Goal: Information Seeking & Learning: Learn about a topic

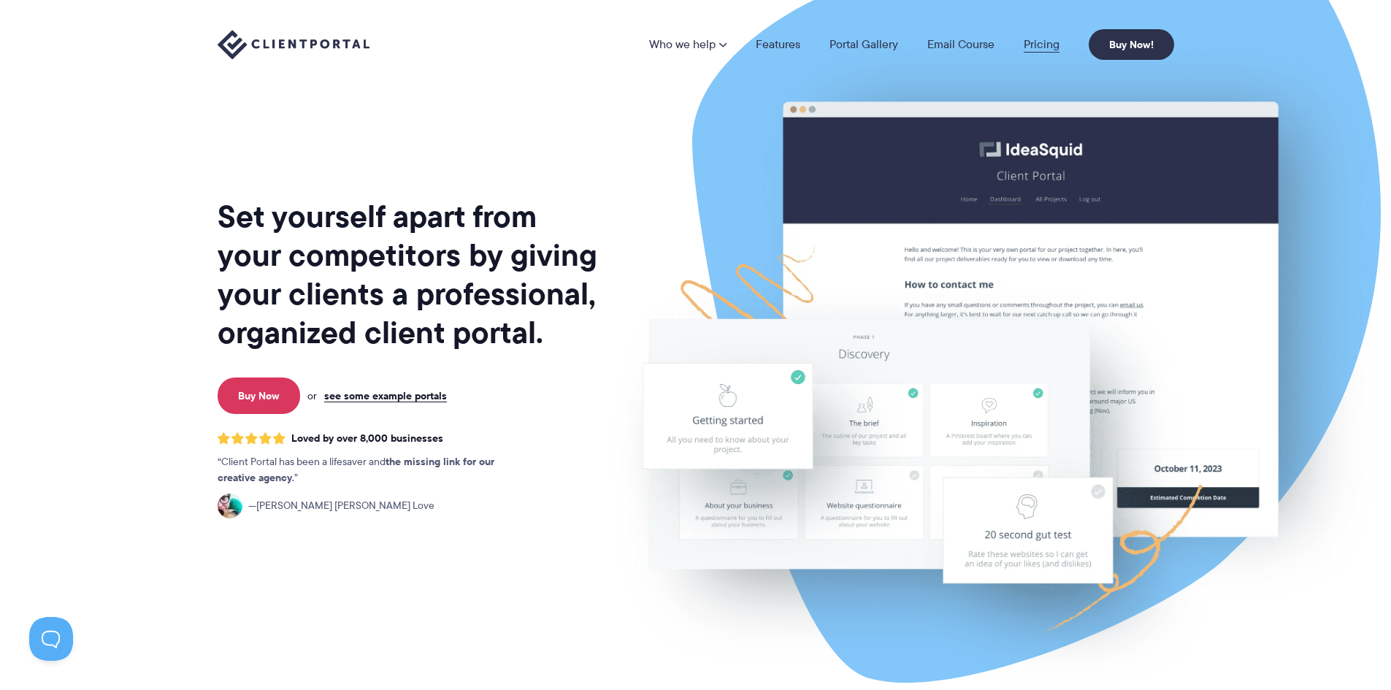
click at [1033, 44] on link "Pricing" at bounding box center [1041, 45] width 36 height 12
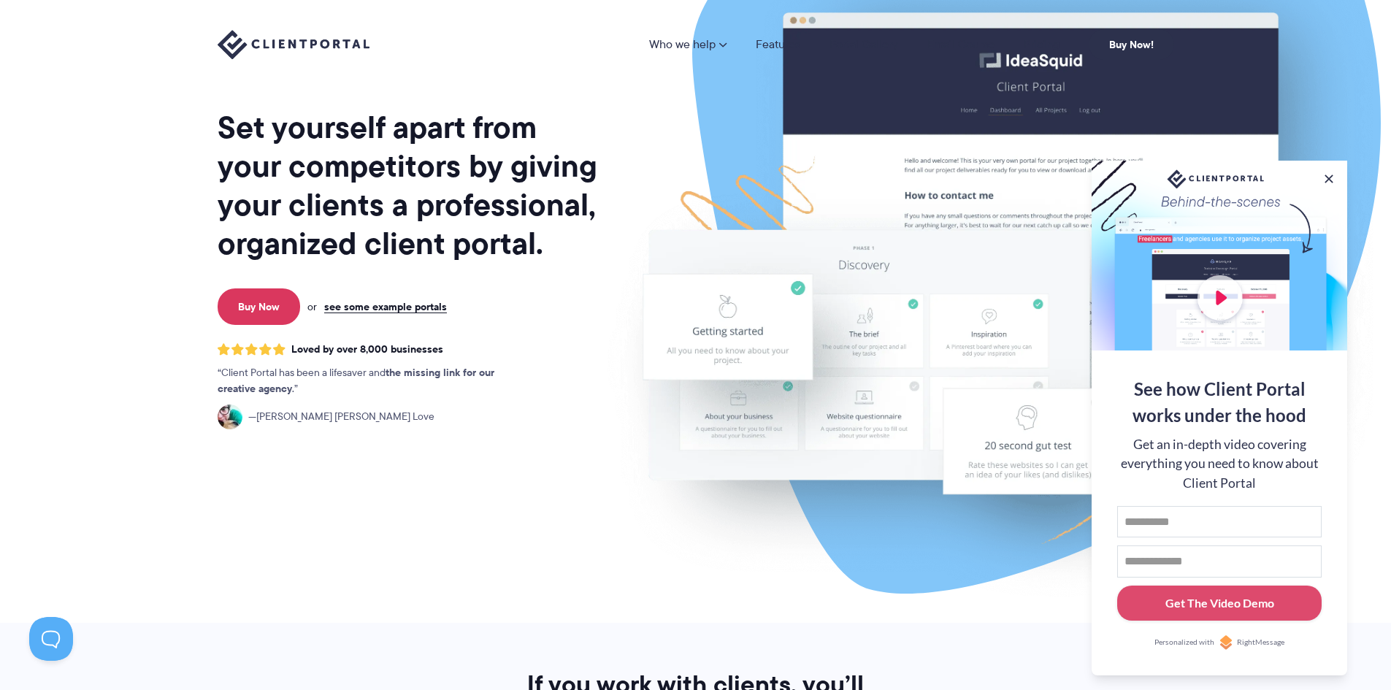
scroll to position [219, 0]
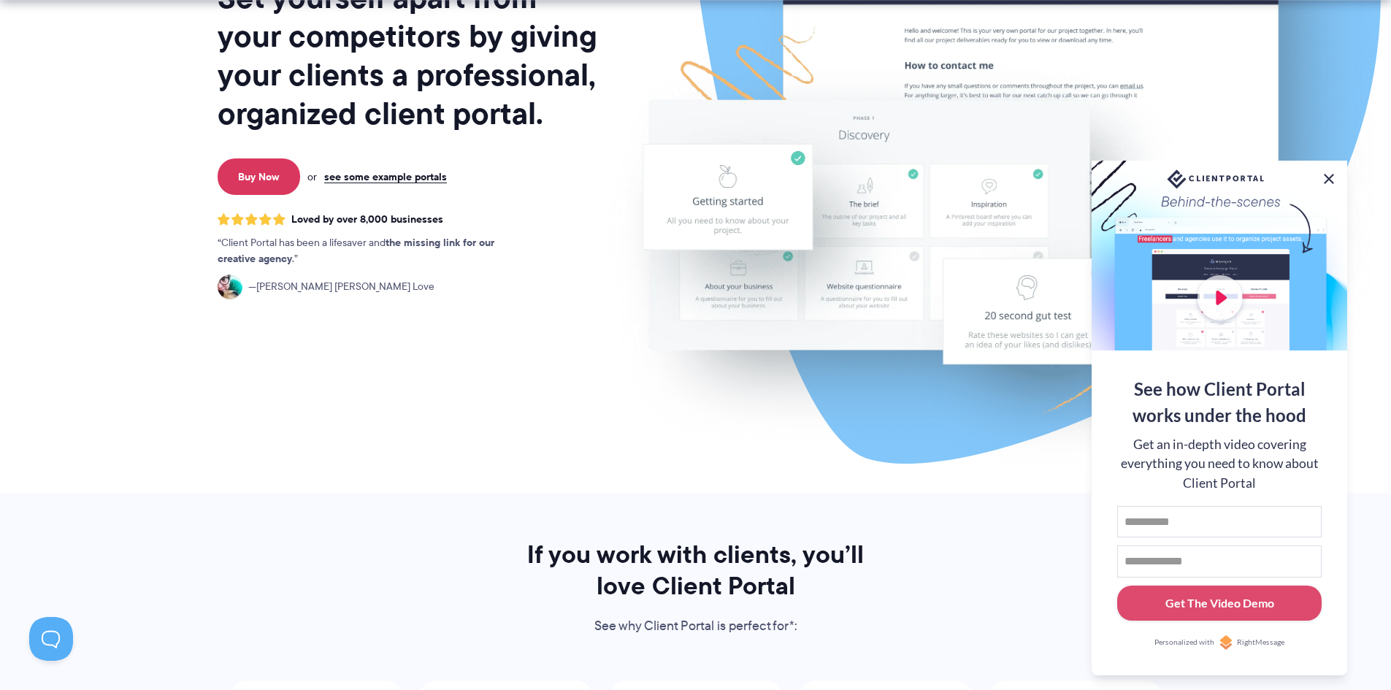
click at [1328, 177] on button at bounding box center [1329, 179] width 18 height 18
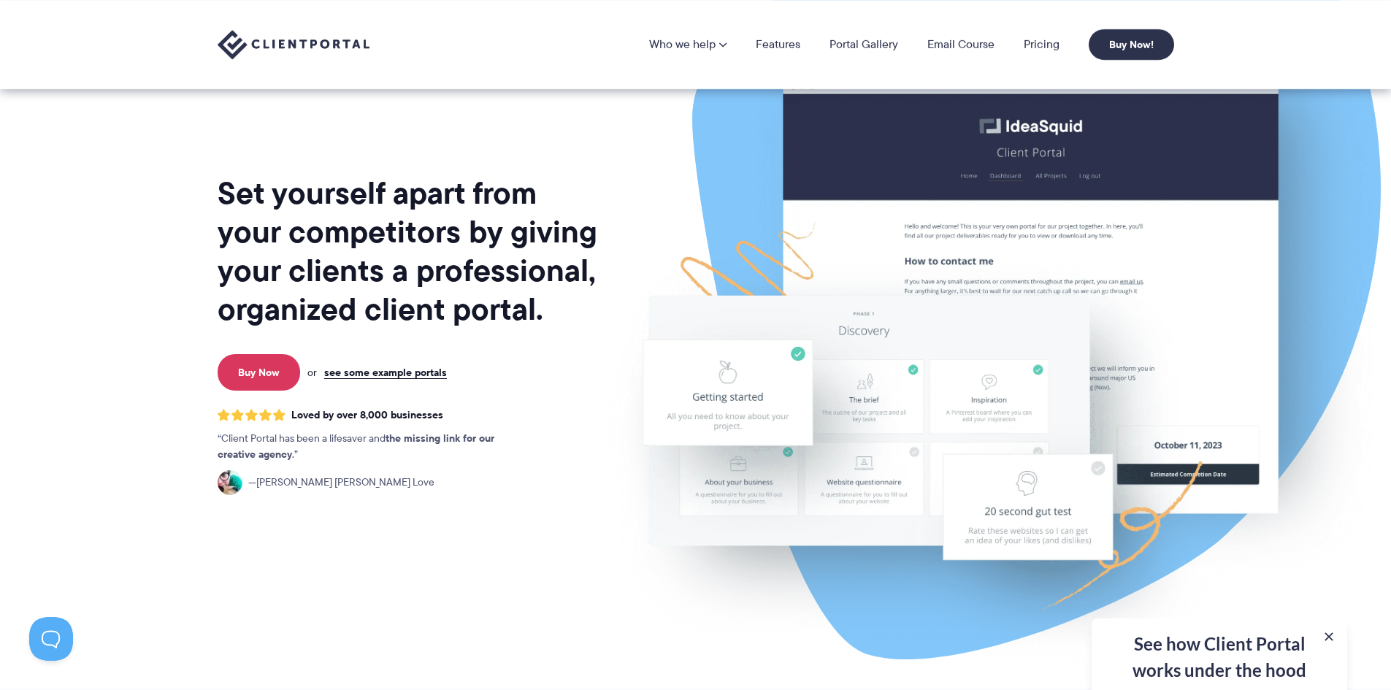
scroll to position [0, 0]
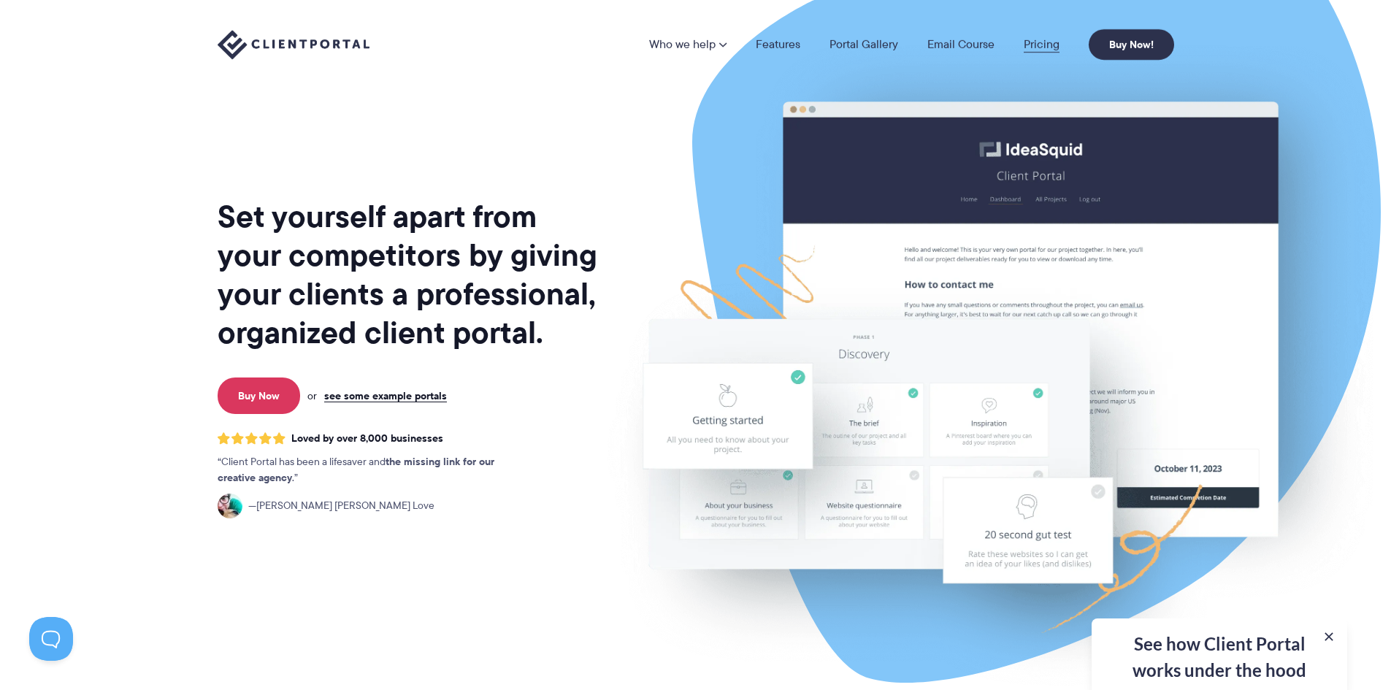
click at [1049, 42] on link "Pricing" at bounding box center [1041, 45] width 36 height 12
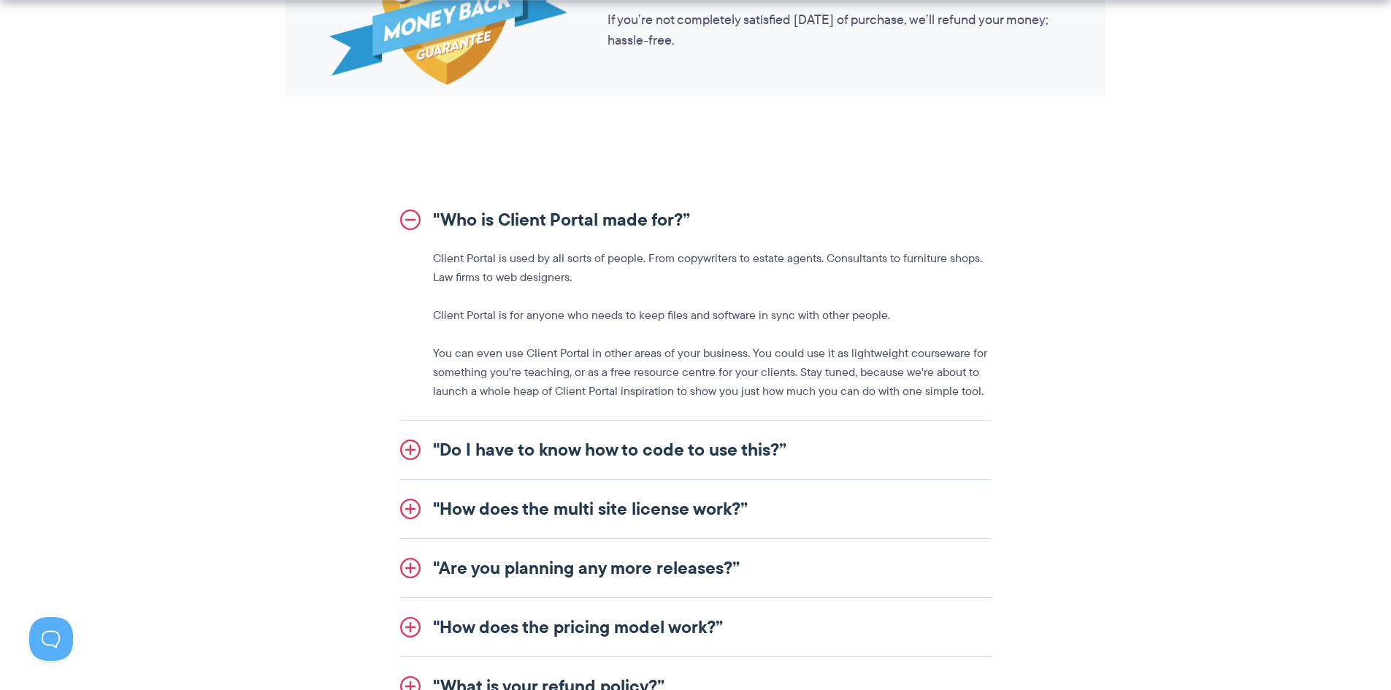
scroll to position [1606, 0]
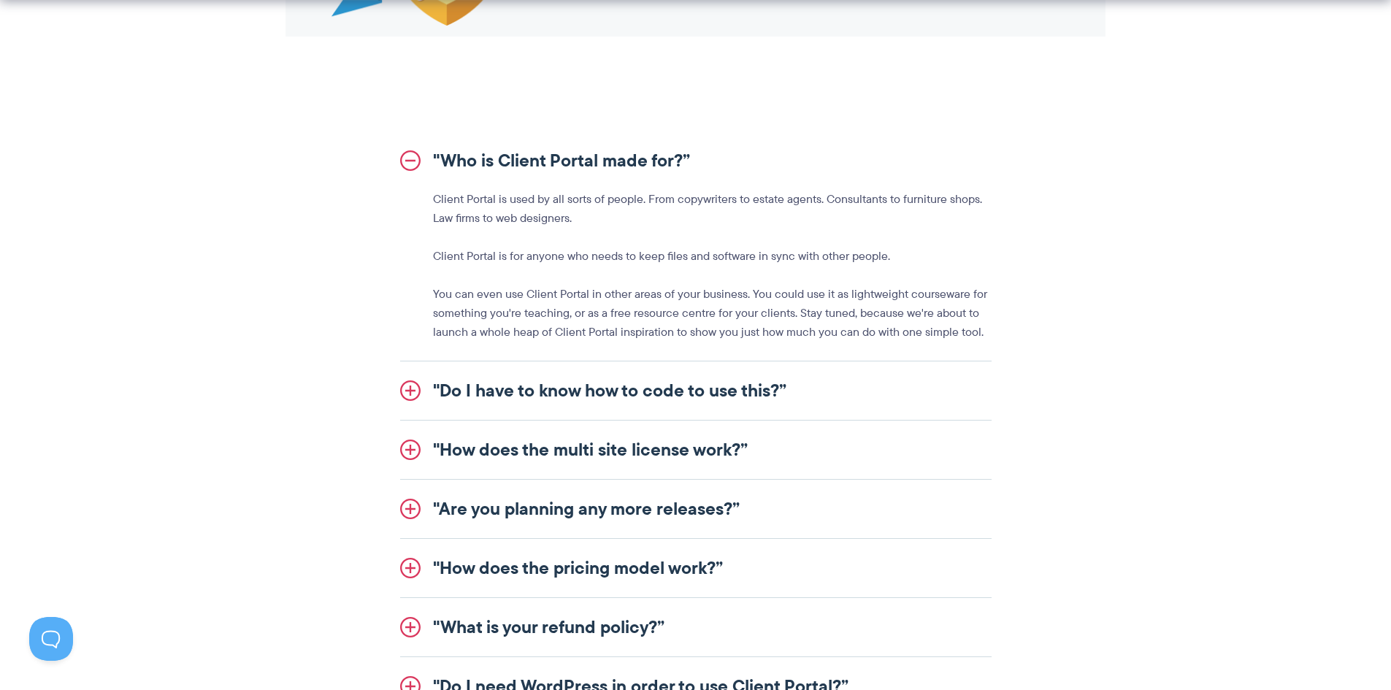
click at [410, 392] on link ""Do I have to know how to code to use this?”" at bounding box center [695, 390] width 591 height 58
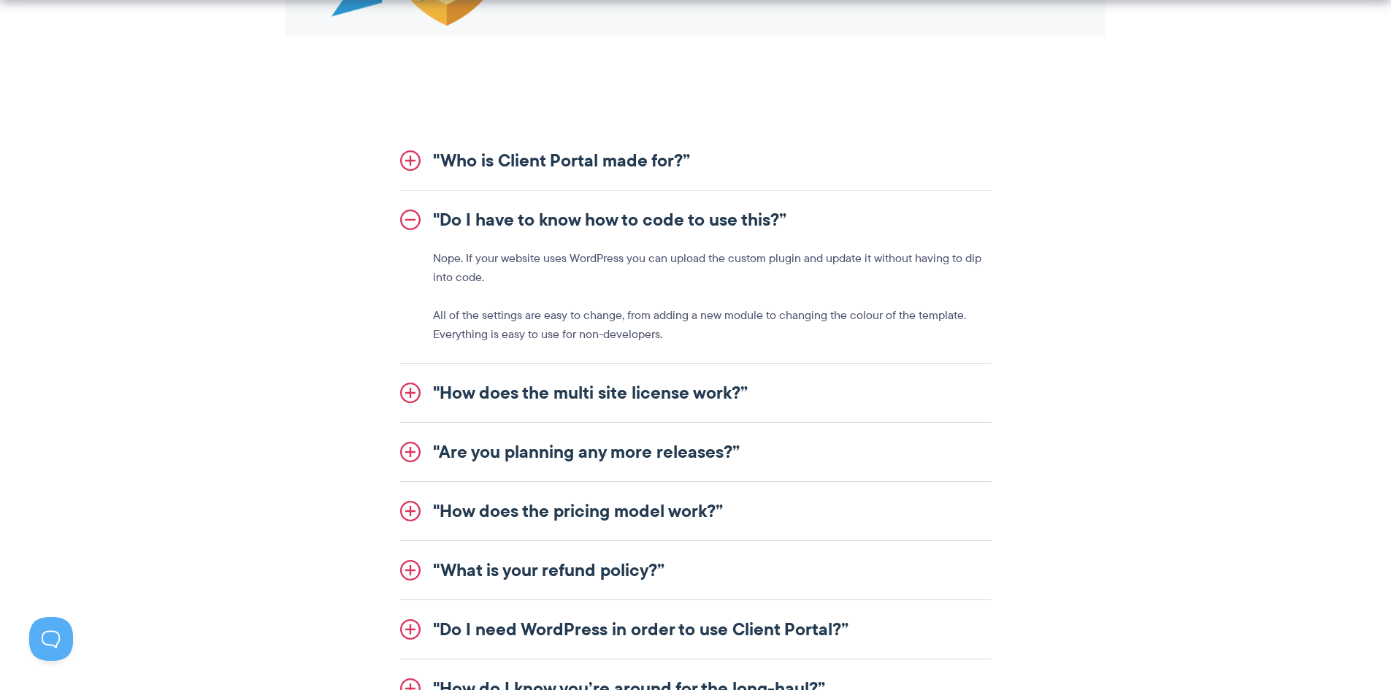
click at [407, 395] on link ""How does the multi site license work?”" at bounding box center [695, 393] width 591 height 58
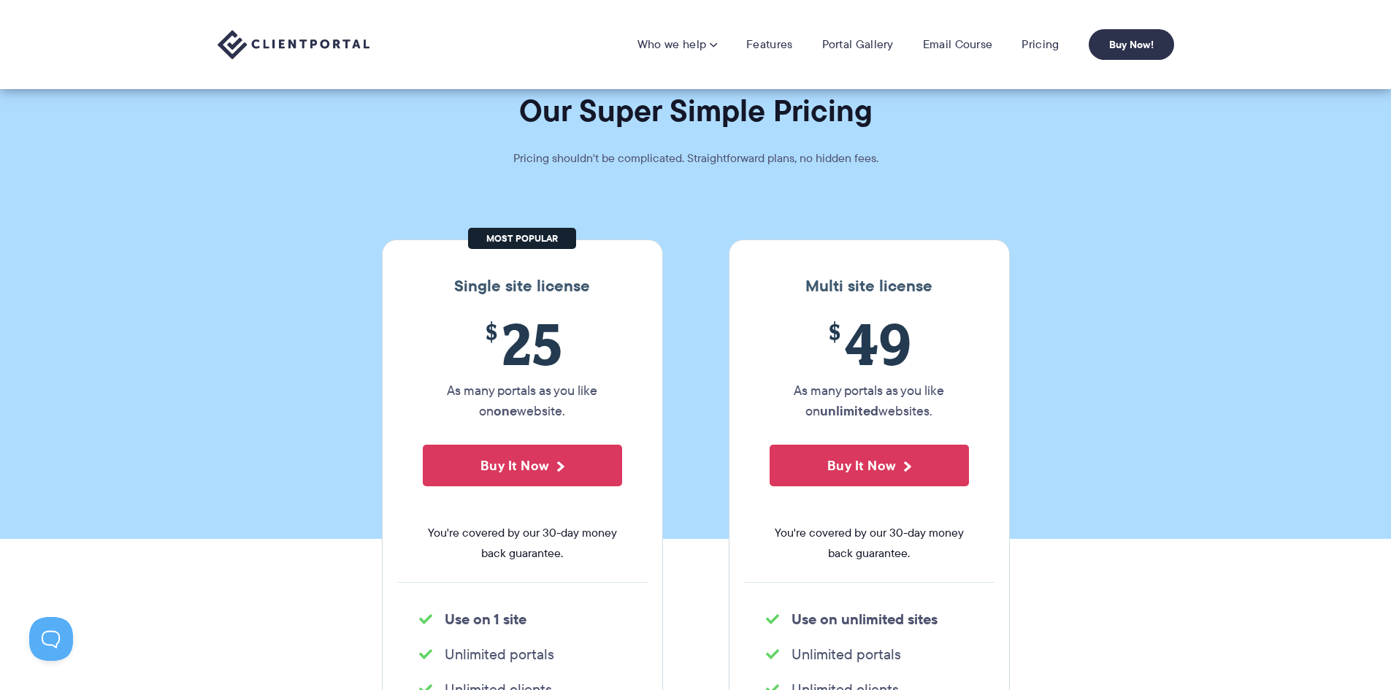
scroll to position [0, 0]
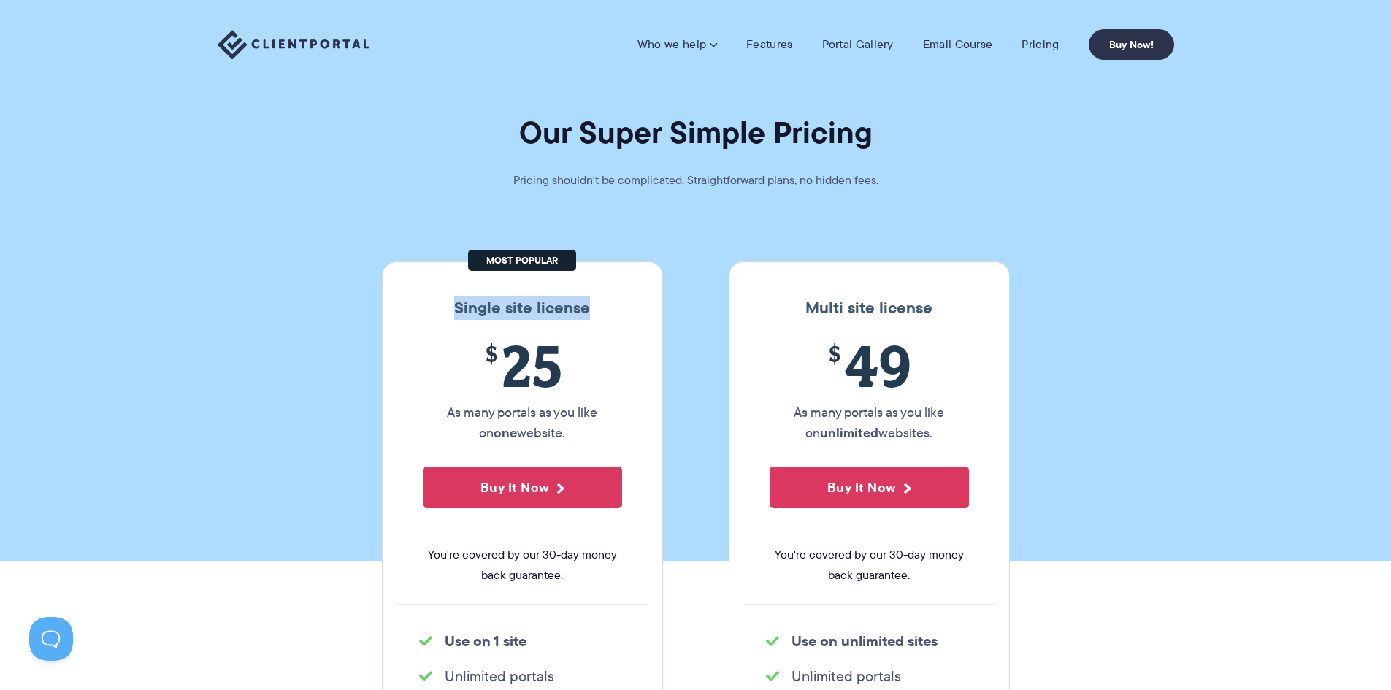
drag, startPoint x: 458, startPoint y: 307, endPoint x: 603, endPoint y: 311, distance: 145.3
click at [603, 311] on h3 "Single site license" at bounding box center [522, 308] width 250 height 19
click at [553, 360] on span "$ 25" at bounding box center [522, 365] width 199 height 66
drag, startPoint x: 386, startPoint y: 41, endPoint x: 342, endPoint y: 50, distance: 45.4
click at [339, 49] on div "Who we help Who we help View pricing Agencies See how Client Portal can help gi…" at bounding box center [696, 44] width 956 height 31
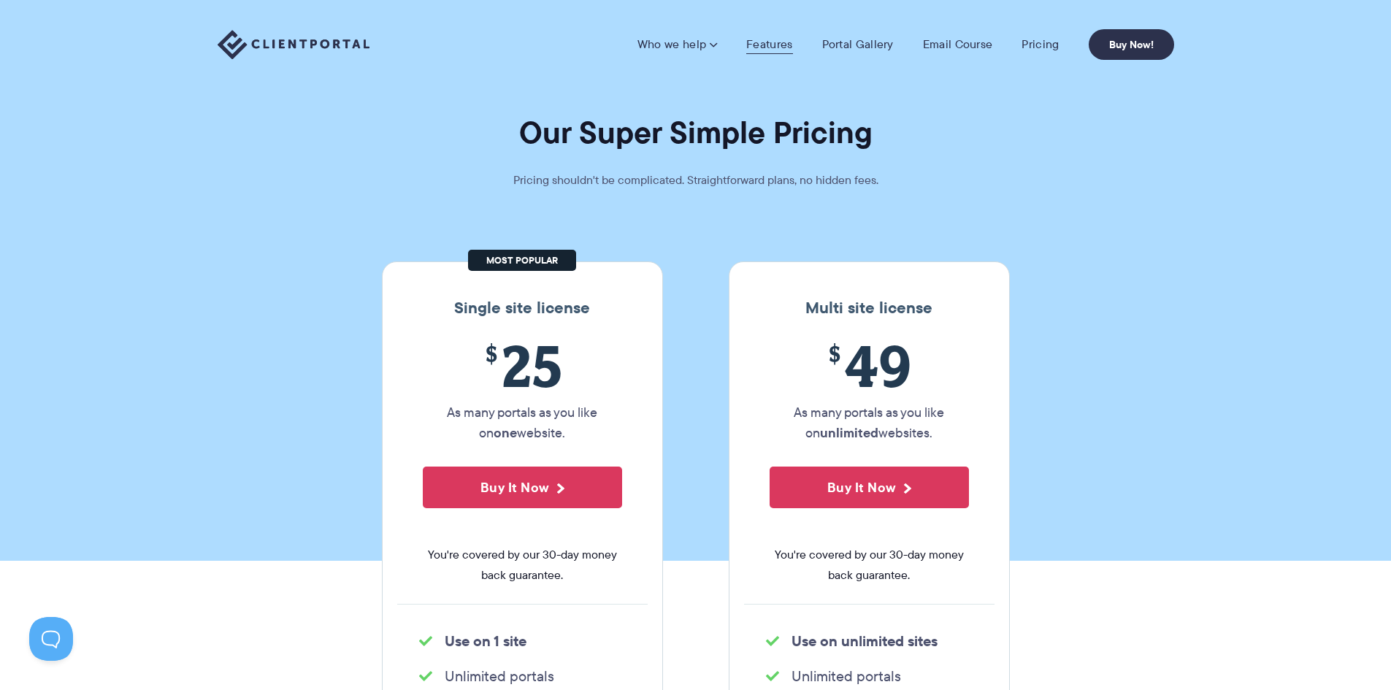
click at [769, 40] on link "Features" at bounding box center [769, 44] width 46 height 15
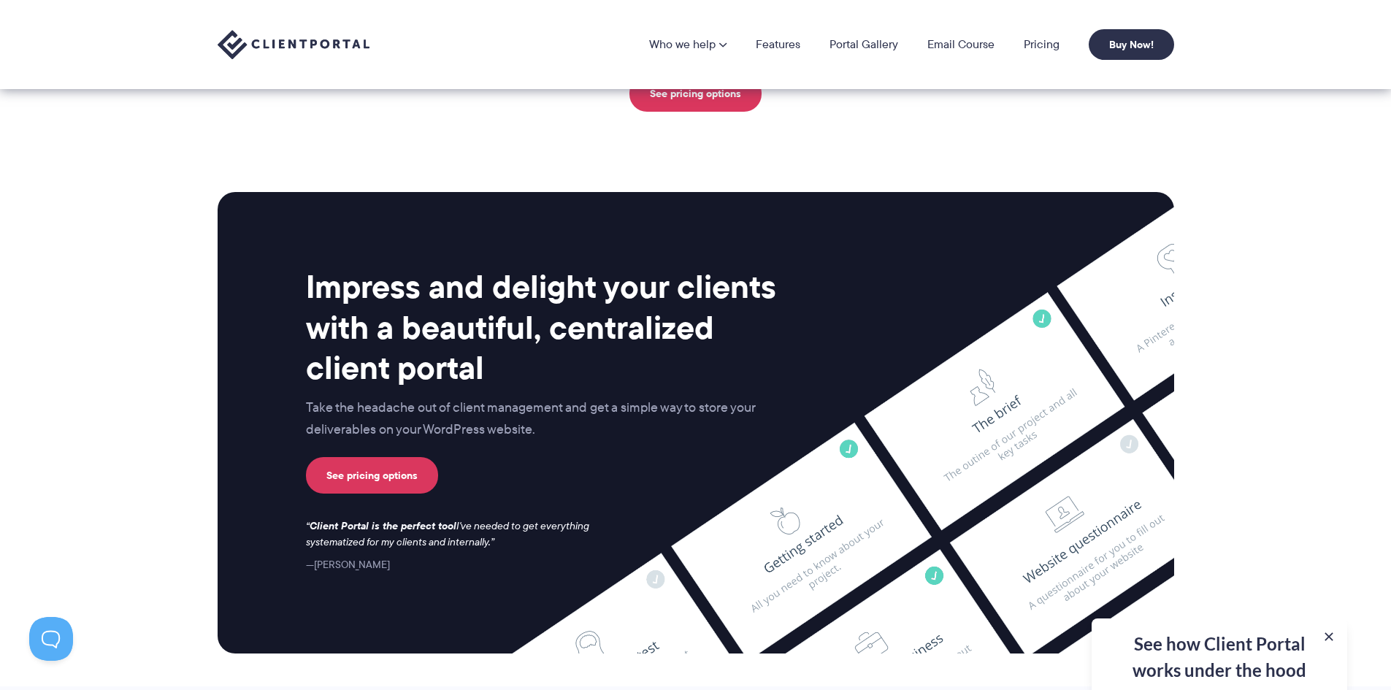
scroll to position [3460, 0]
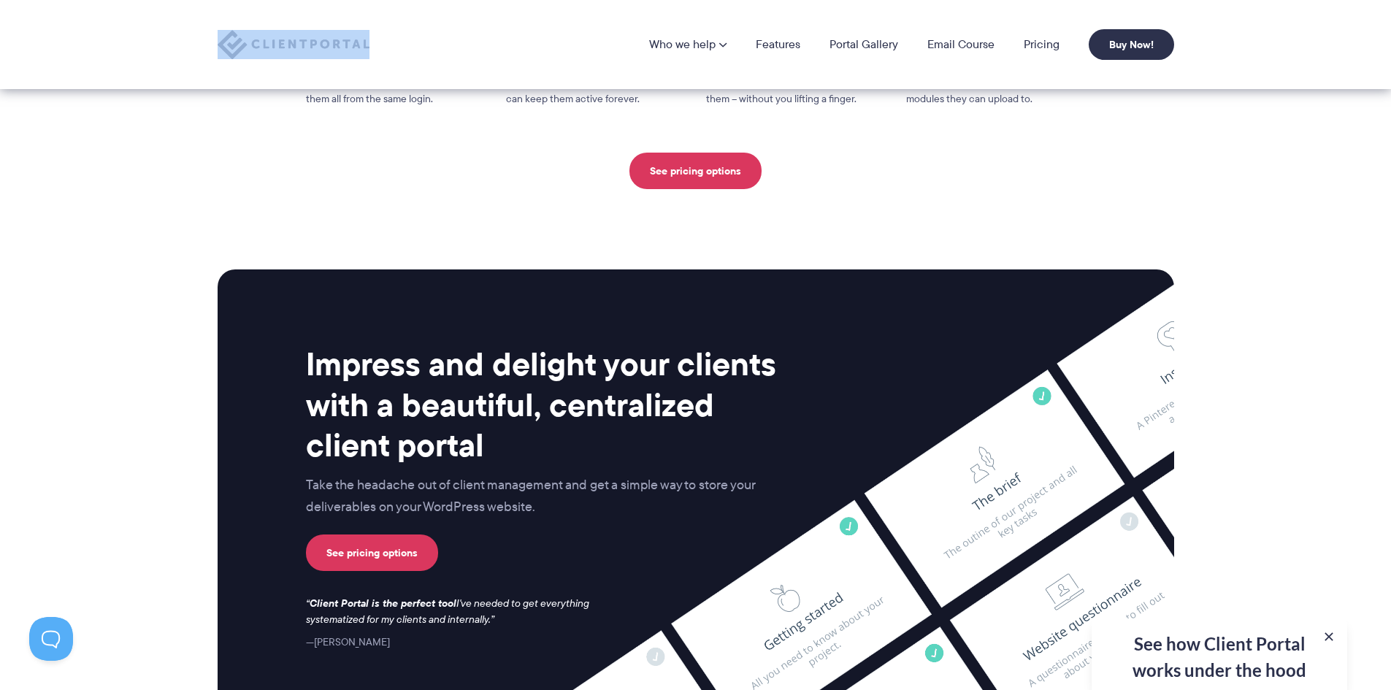
drag, startPoint x: 385, startPoint y: 45, endPoint x: 262, endPoint y: 42, distance: 122.6
click at [262, 42] on div "Who we help Who we help View pricing Agencies See how Client Portal can help gi…" at bounding box center [696, 44] width 956 height 31
